Goal: Task Accomplishment & Management: Use online tool/utility

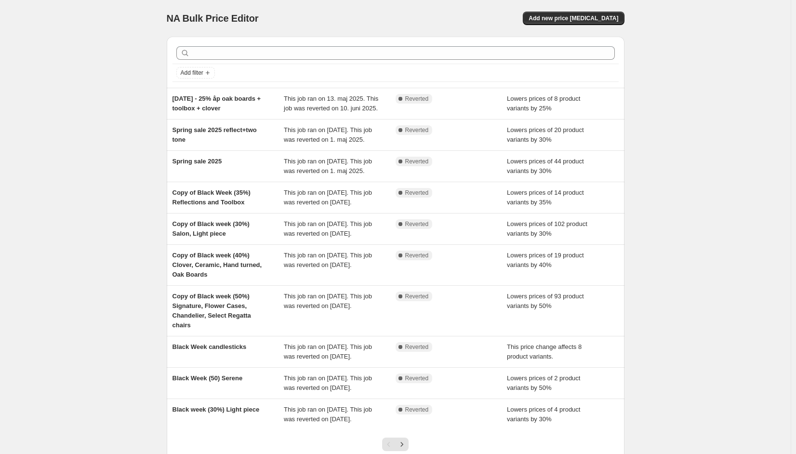
click at [109, 162] on div "NA Bulk Price Editor. This page is ready NA Bulk Price Editor Add new price [ME…" at bounding box center [395, 262] width 791 height 525
click at [507, 24] on div "Add new price [MEDICAL_DATA]" at bounding box center [510, 18] width 230 height 13
click at [594, 18] on span "Add new price [MEDICAL_DATA]" at bounding box center [574, 18] width 90 height 8
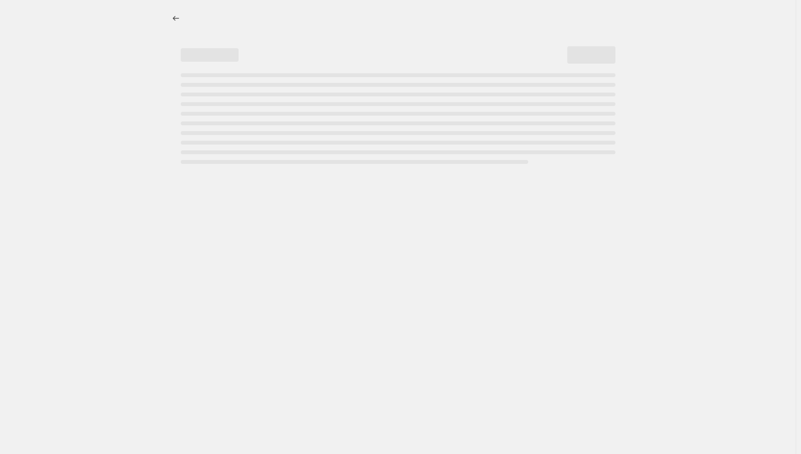
select select "percentage"
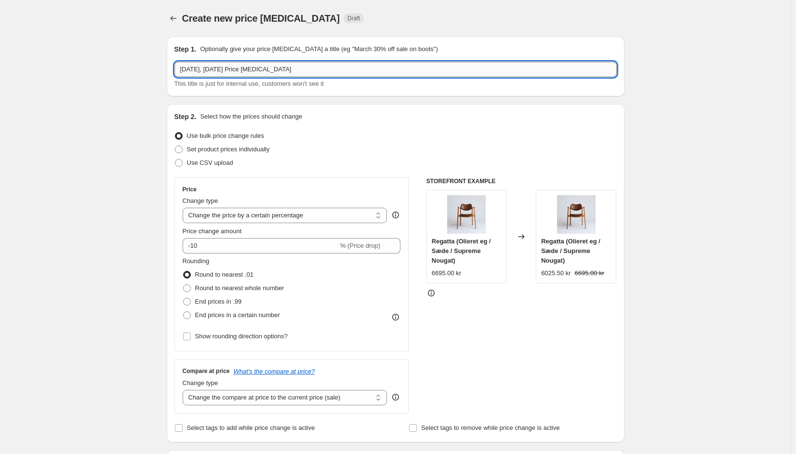
click at [238, 71] on input "[DATE], [DATE] Price [MEDICAL_DATA]" at bounding box center [395, 69] width 442 height 15
type input "Black Week 2025 Accessories"
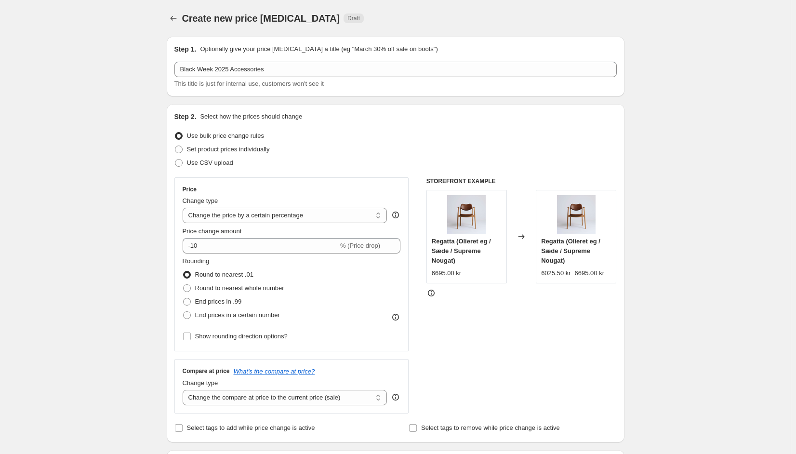
click at [181, 149] on span at bounding box center [179, 150] width 8 height 8
click at [175, 146] on input "Set product prices individually" at bounding box center [175, 146] width 0 height 0
radio input "true"
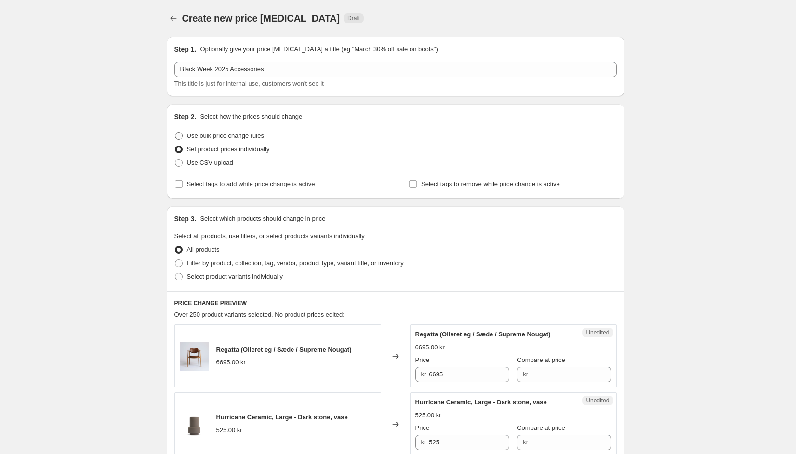
click at [181, 135] on span at bounding box center [179, 136] width 8 height 8
click at [175, 133] on input "Use bulk price change rules" at bounding box center [175, 132] width 0 height 0
radio input "true"
select select "percentage"
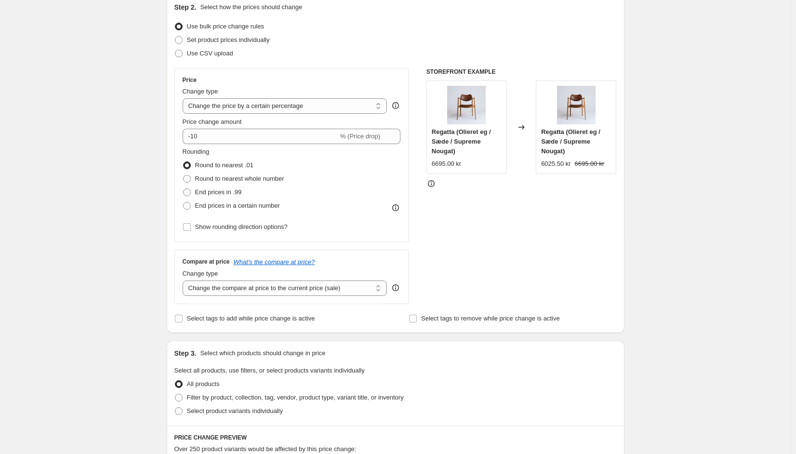
scroll to position [138, 0]
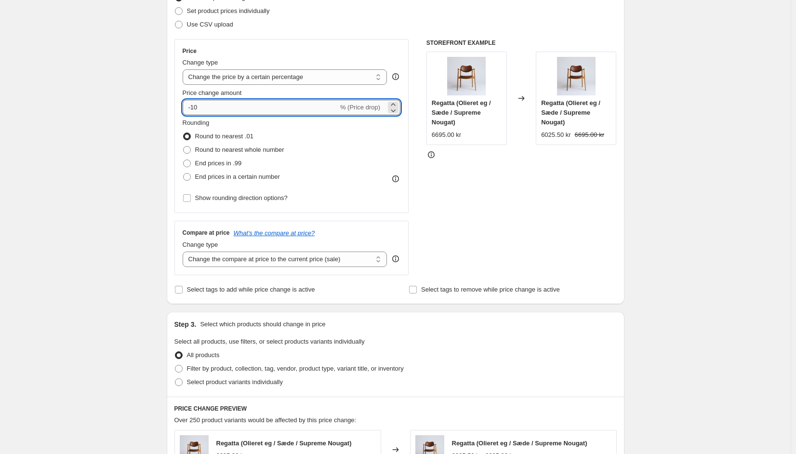
click at [262, 107] on input "-10" at bounding box center [261, 107] width 156 height 15
type input "-25"
click at [127, 158] on div "Create new price [MEDICAL_DATA]. This page is ready Create new price [MEDICAL_D…" at bounding box center [395, 343] width 791 height 963
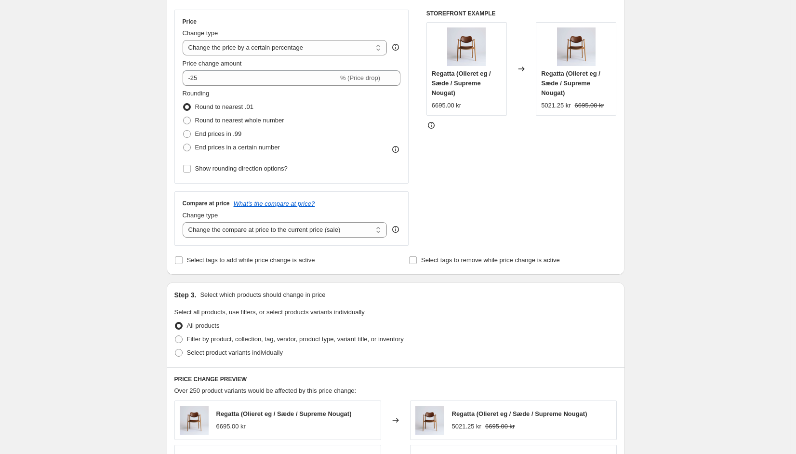
scroll to position [228, 0]
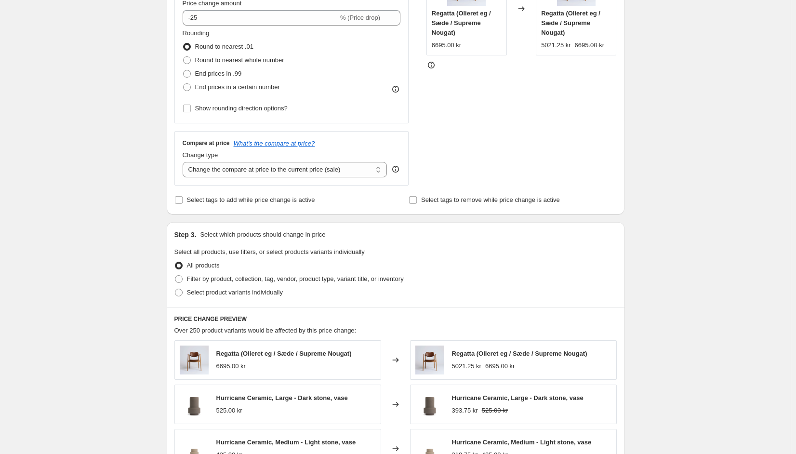
click at [157, 173] on div "Create new price [MEDICAL_DATA]. This page is ready Create new price [MEDICAL_D…" at bounding box center [395, 253] width 791 height 963
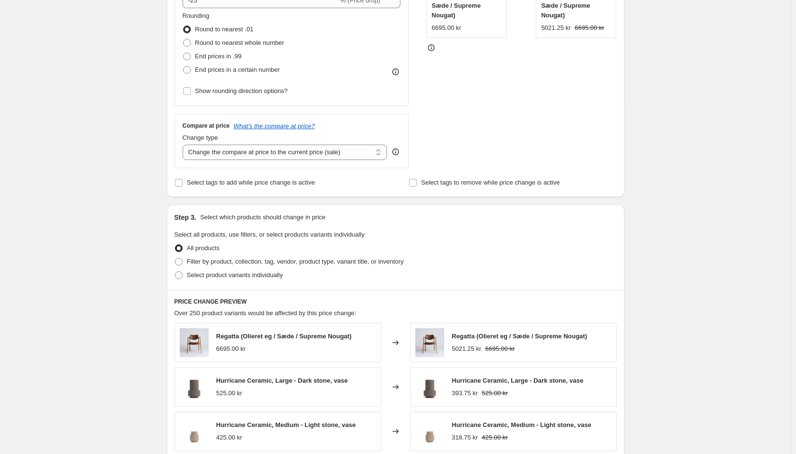
scroll to position [313, 0]
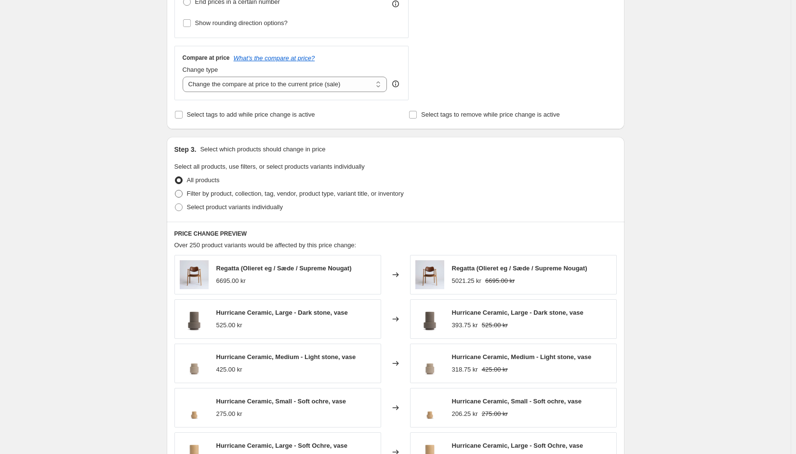
click at [186, 193] on label "Filter by product, collection, tag, vendor, product type, variant title, or inv…" at bounding box center [288, 193] width 229 height 13
click at [175, 190] on input "Filter by product, collection, tag, vendor, product type, variant title, or inv…" at bounding box center [175, 190] width 0 height 0
radio input "true"
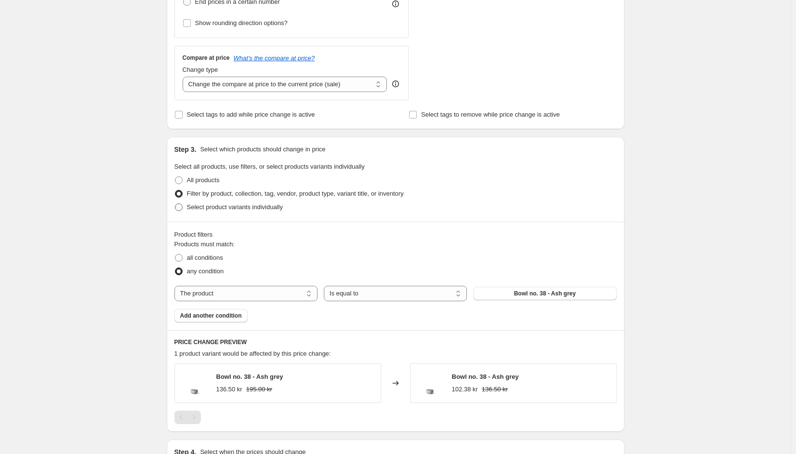
click at [182, 204] on span at bounding box center [179, 207] width 8 height 8
click at [175, 204] on input "Select product variants individually" at bounding box center [175, 203] width 0 height 0
radio input "true"
click at [182, 204] on span at bounding box center [179, 207] width 8 height 8
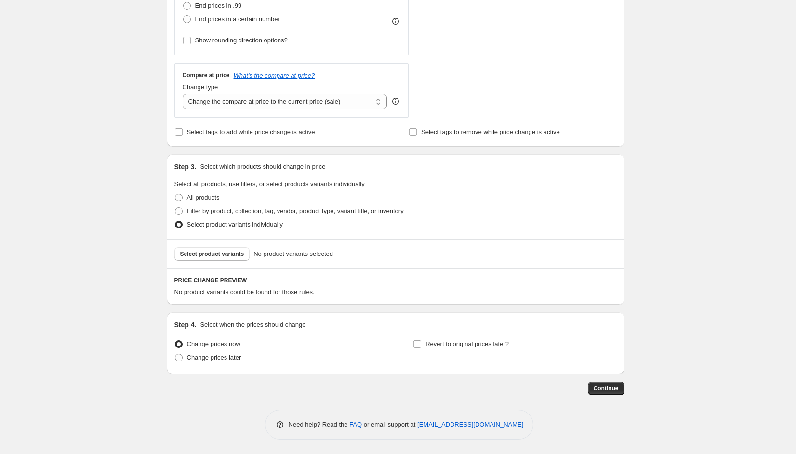
scroll to position [296, 0]
click at [209, 255] on span "Select product variants" at bounding box center [212, 254] width 64 height 8
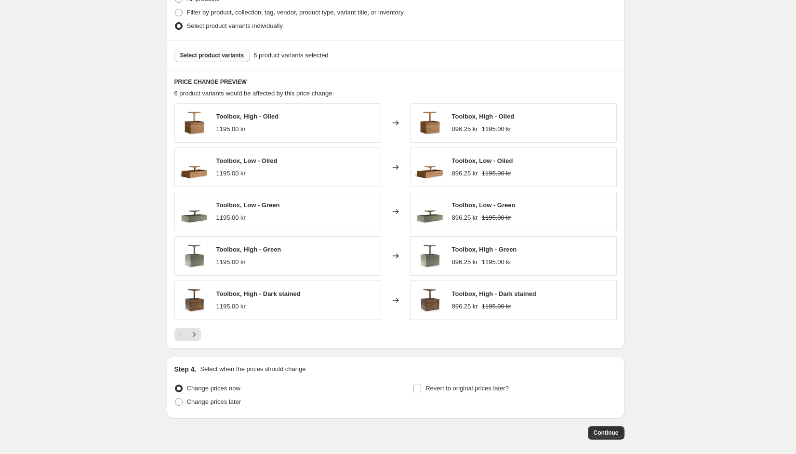
scroll to position [495, 0]
click at [188, 399] on label "Change prices later" at bounding box center [207, 401] width 67 height 13
click at [175, 398] on input "Change prices later" at bounding box center [175, 398] width 0 height 0
radio input "true"
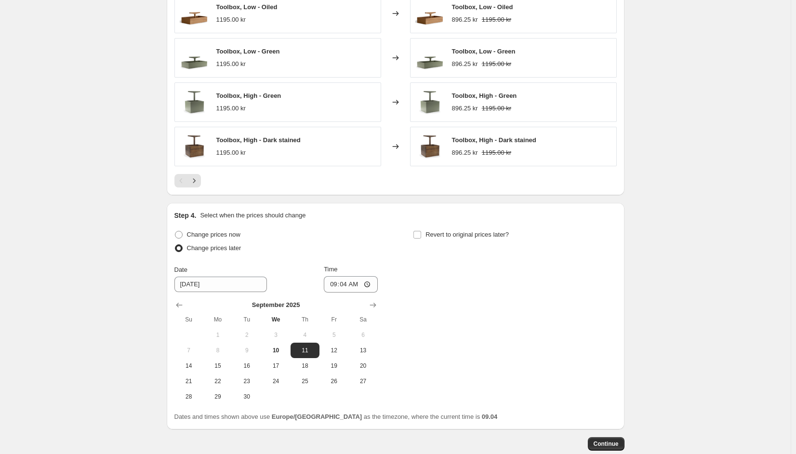
scroll to position [649, 0]
click at [334, 347] on span "12" at bounding box center [333, 350] width 21 height 8
type input "[DATE]"
click at [432, 234] on span "Revert to original prices later?" at bounding box center [467, 233] width 83 height 7
click at [421, 234] on input "Revert to original prices later?" at bounding box center [417, 234] width 8 height 8
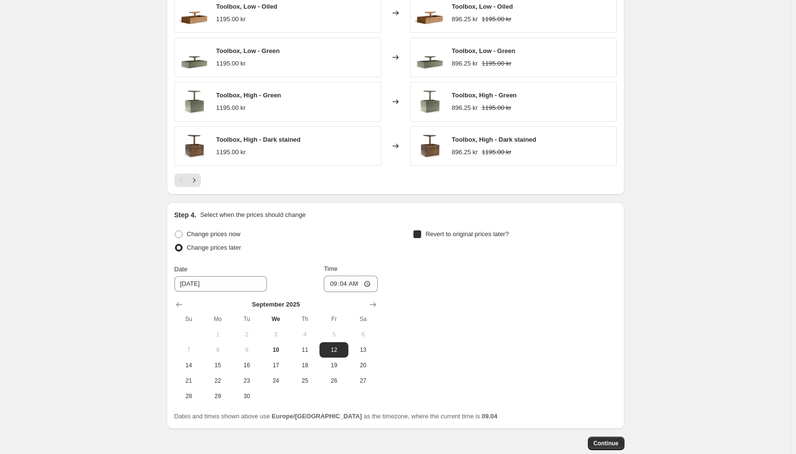
checkbox input "true"
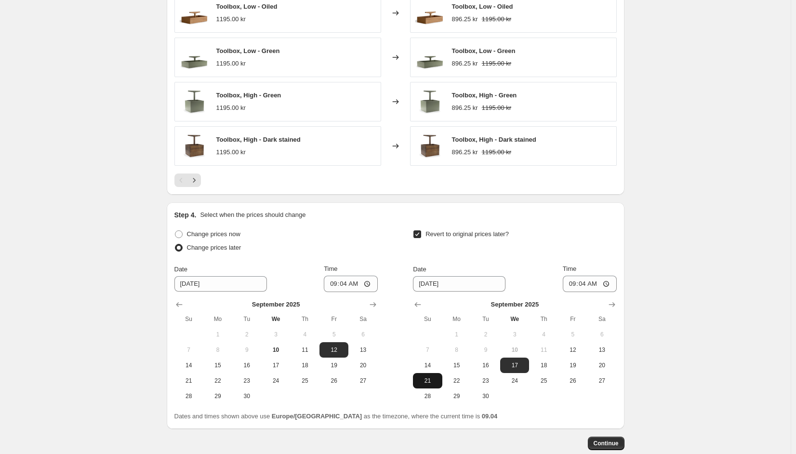
click at [438, 381] on span "21" at bounding box center [427, 381] width 21 height 8
type input "[DATE]"
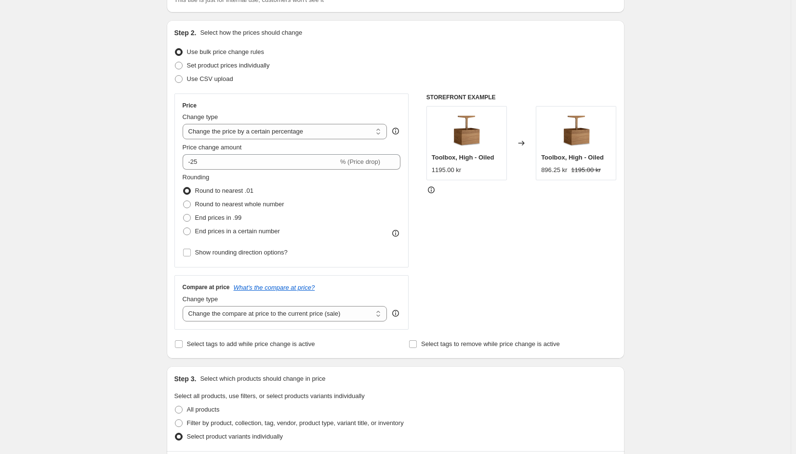
scroll to position [151, 0]
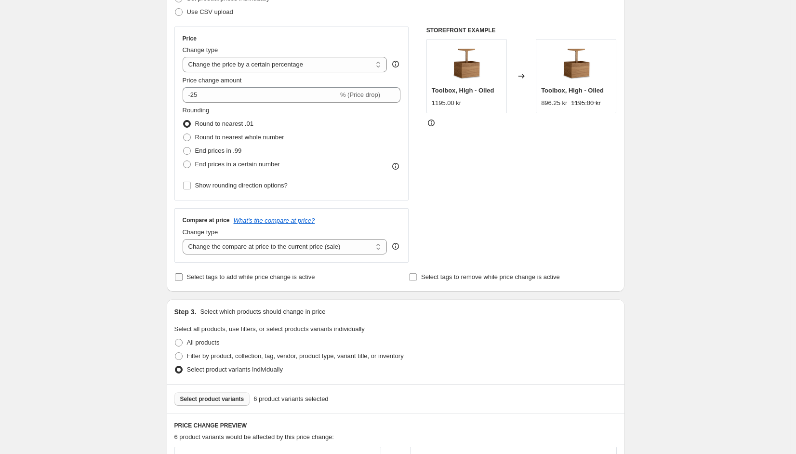
click at [179, 276] on input "Select tags to add while price change is active" at bounding box center [179, 277] width 8 height 8
checkbox input "true"
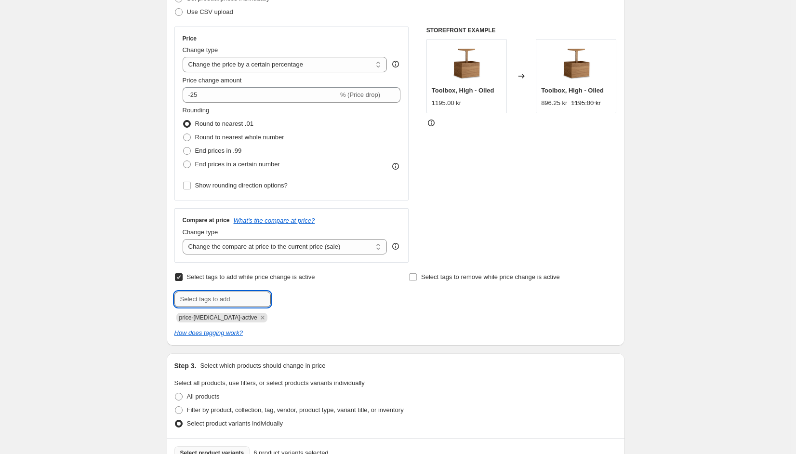
click at [195, 300] on input "text" at bounding box center [222, 299] width 96 height 15
type input "black-week"
click at [182, 276] on input "Select tags to add while price change is active" at bounding box center [179, 277] width 8 height 8
checkbox input "false"
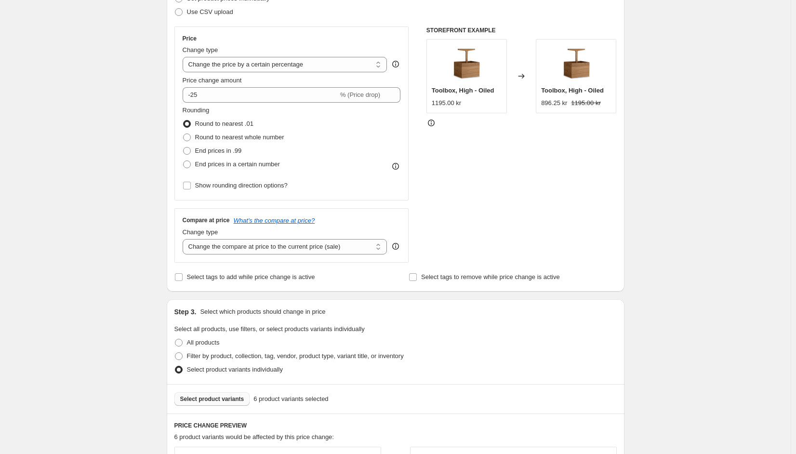
click at [155, 268] on div "Create new price [MEDICAL_DATA]. This page is ready Create new price [MEDICAL_D…" at bounding box center [395, 428] width 791 height 1158
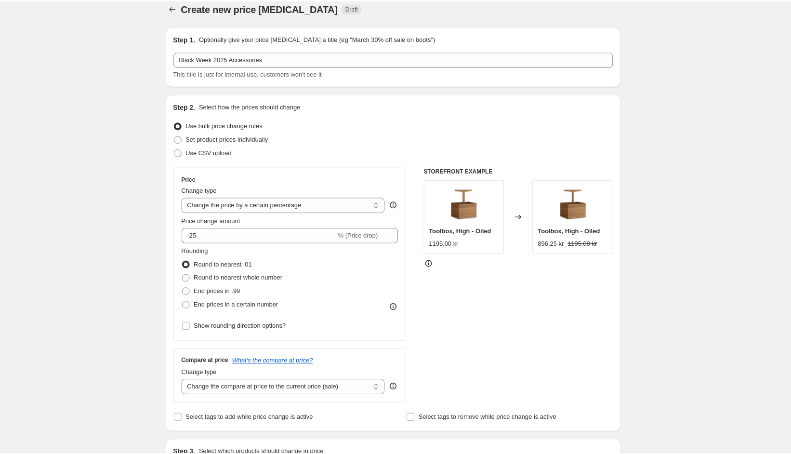
scroll to position [0, 0]
